Goal: Navigation & Orientation: Find specific page/section

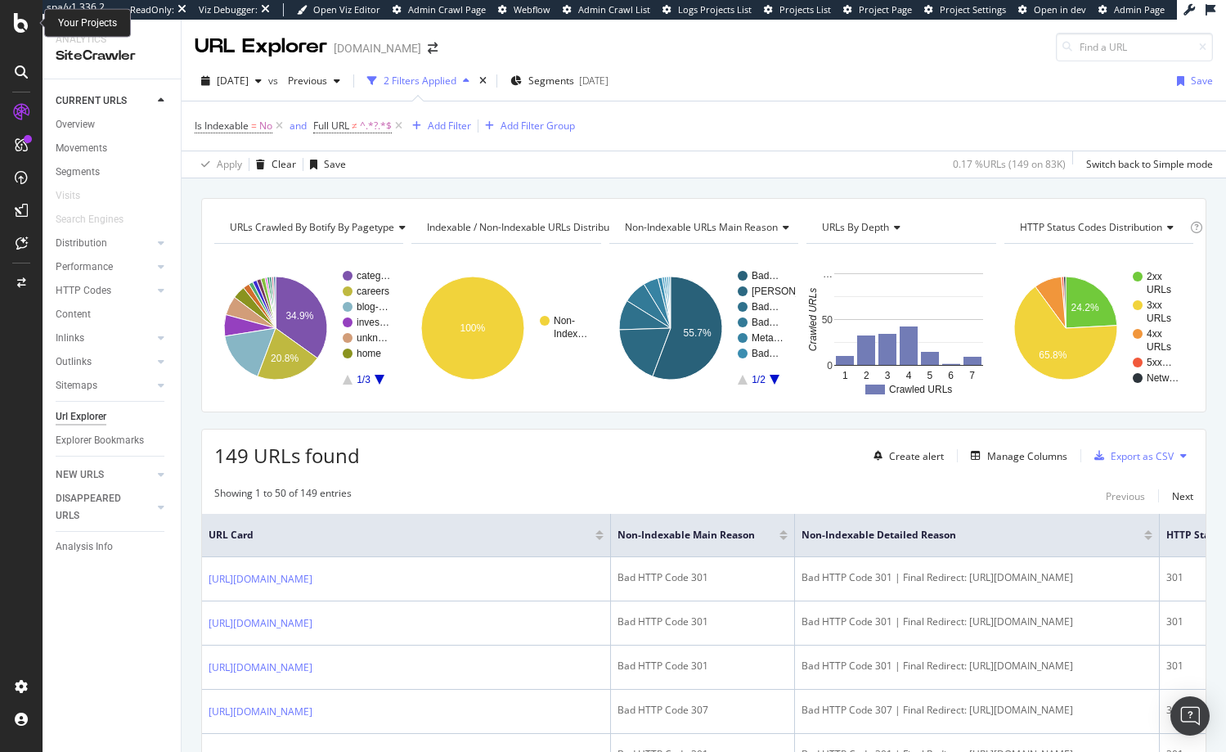
scroll to position [2209, 0]
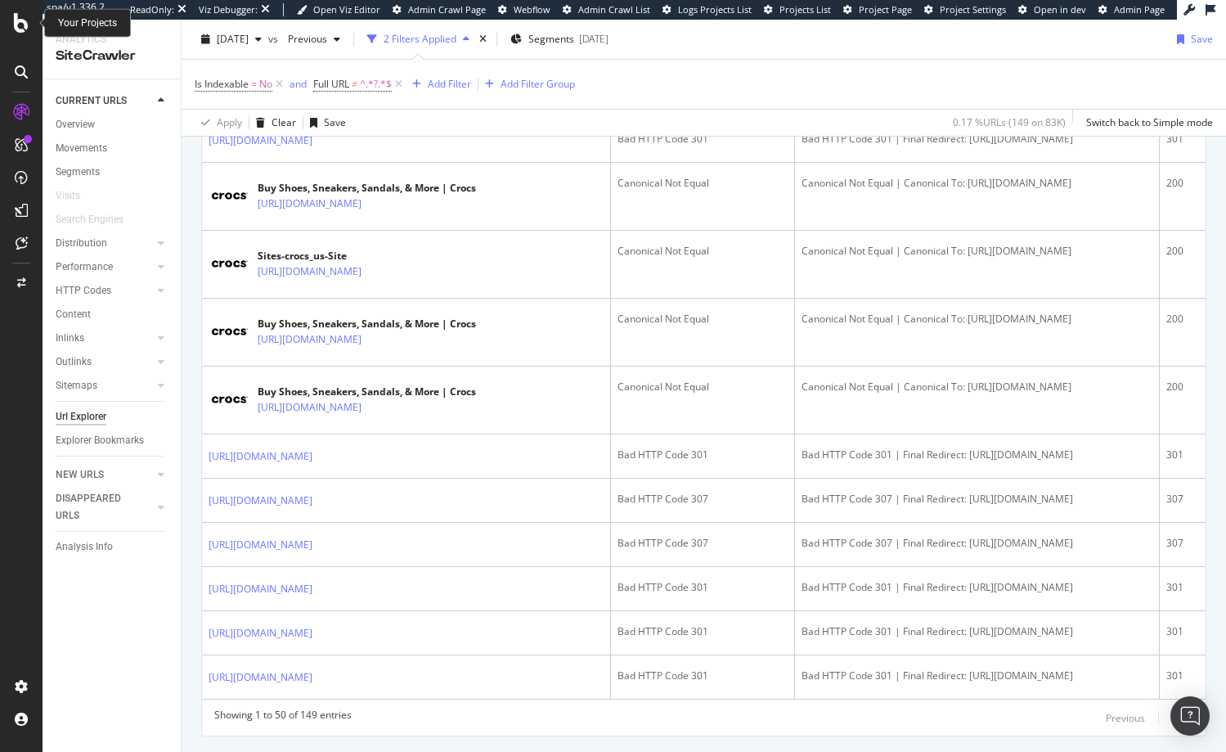
click at [18, 25] on icon at bounding box center [21, 23] width 15 height 20
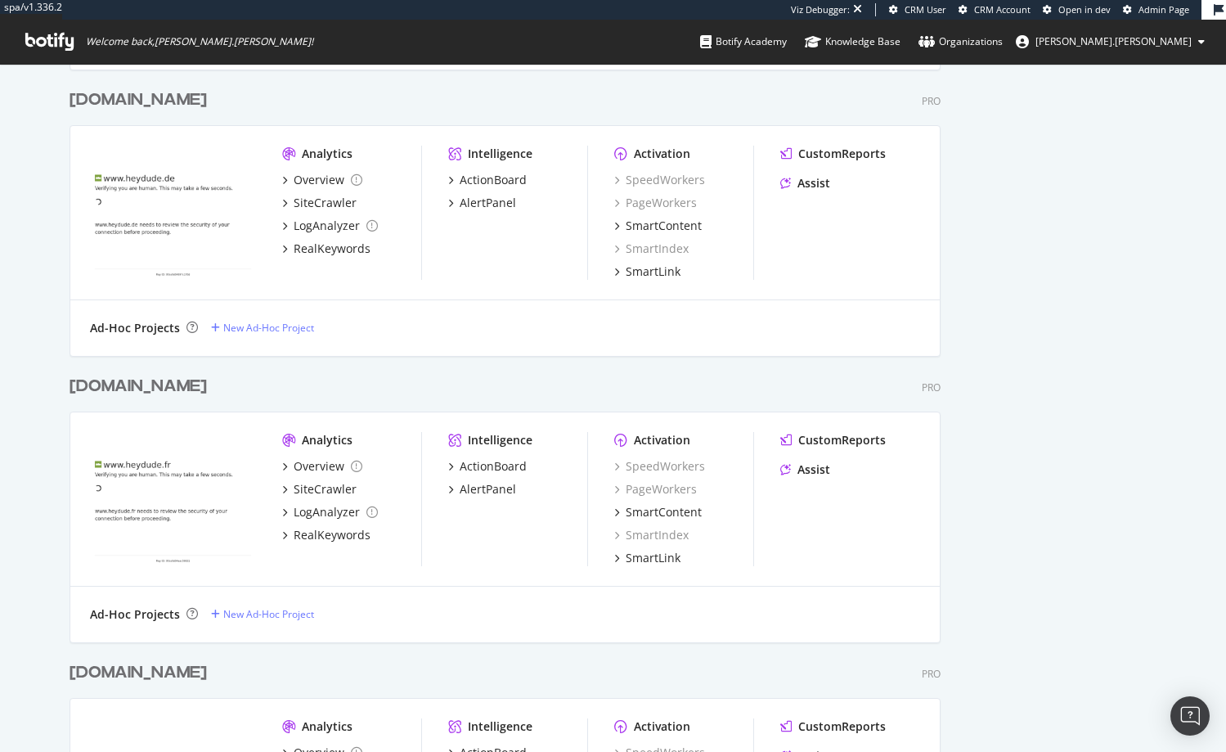
scroll to position [7462, 872]
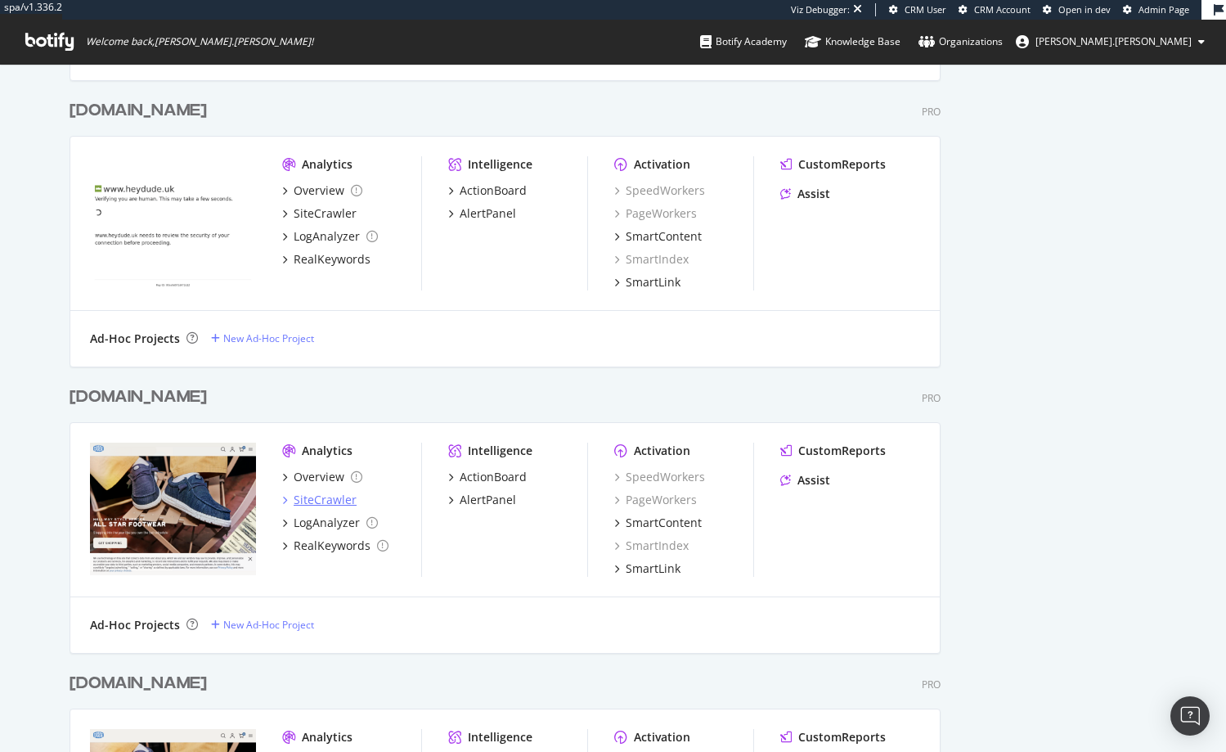
click at [313, 501] on div "SiteCrawler" at bounding box center [325, 500] width 63 height 16
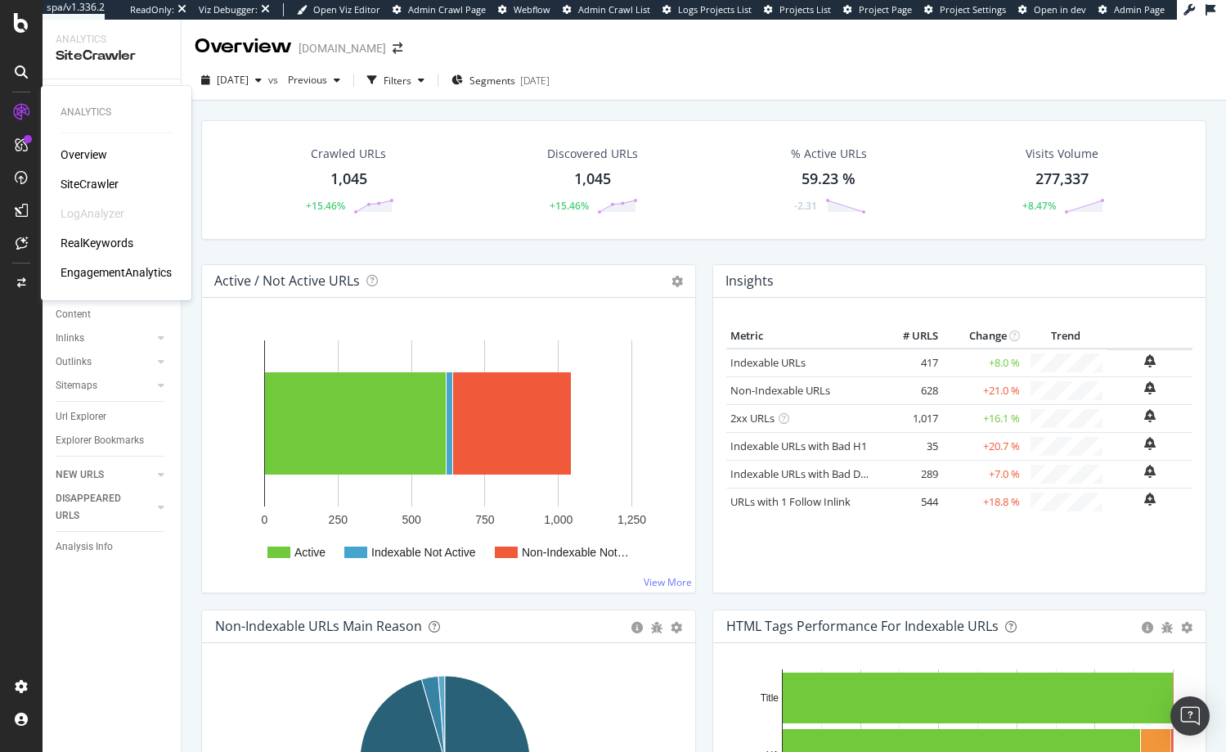
click at [92, 244] on div "RealKeywords" at bounding box center [97, 243] width 73 height 16
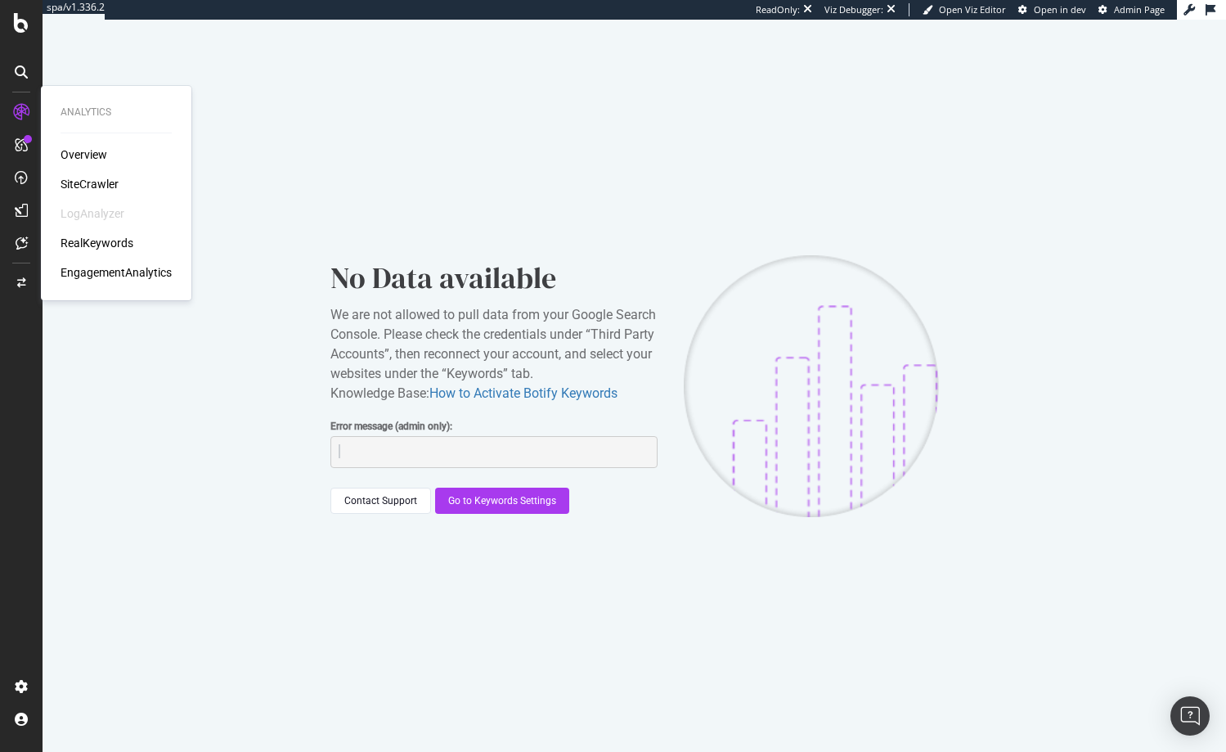
click at [89, 146] on div "Analytics Overview SiteCrawler LogAnalyzer RealKeywords EngagementAnalytics" at bounding box center [115, 193] width 137 height 208
click at [91, 152] on div "Overview" at bounding box center [84, 154] width 47 height 16
